Goal: Obtain resource: Download file/media

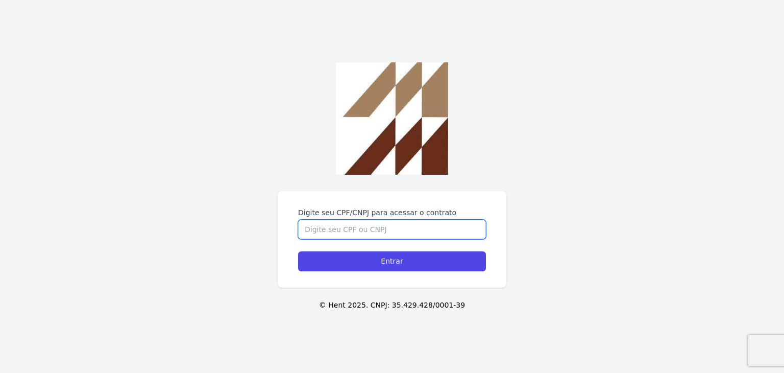
click at [356, 226] on input "Digite seu CPF/CNPJ para acessar o contrato" at bounding box center [392, 228] width 188 height 19
type input "4"
type input "45577537878"
click at [298, 251] on input "Entrar" at bounding box center [392, 261] width 188 height 20
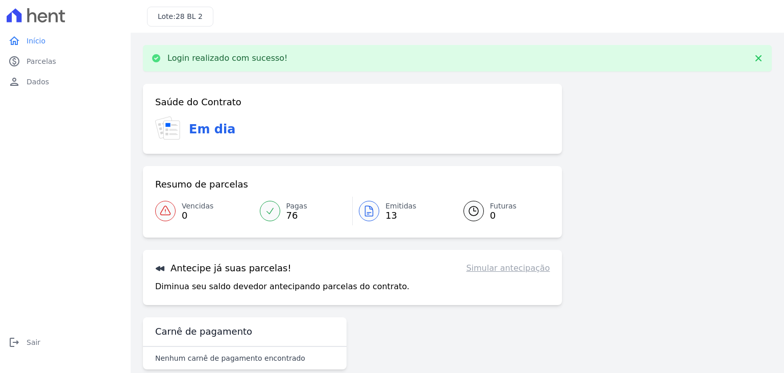
click at [365, 211] on icon at bounding box center [369, 211] width 12 height 12
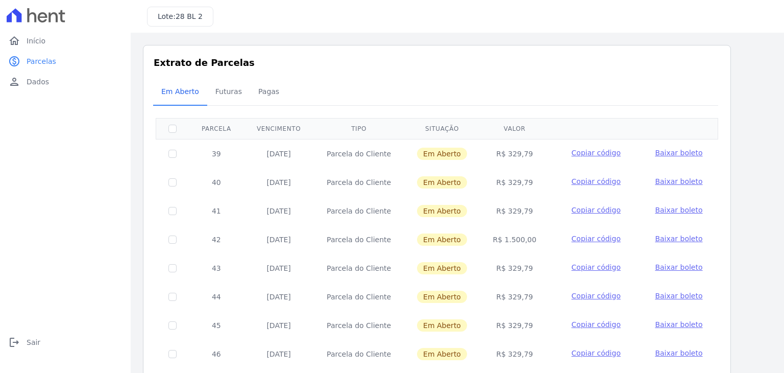
click at [664, 155] on span "Baixar boleto" at bounding box center [678, 153] width 47 height 8
